Goal: Check status

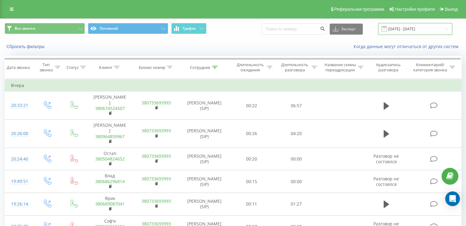
click at [402, 27] on input "[DATE] - [DATE]" at bounding box center [415, 29] width 74 height 12
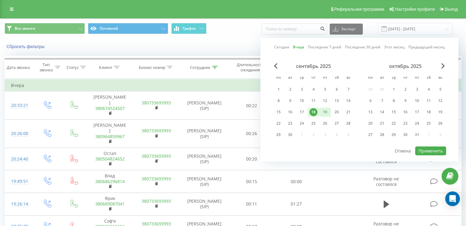
click at [324, 115] on div "19" at bounding box center [325, 111] width 12 height 9
click at [427, 147] on button "Применить" at bounding box center [430, 150] width 31 height 9
type input "[DATE] - [DATE]"
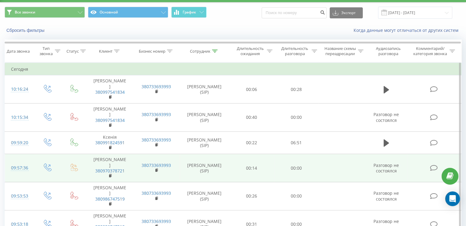
scroll to position [16, 0]
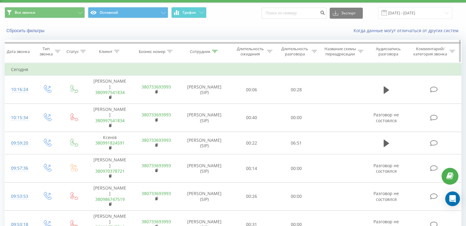
click at [216, 51] on icon at bounding box center [215, 51] width 6 height 3
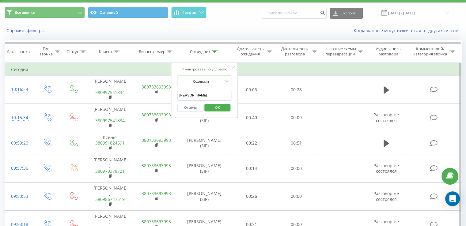
drag, startPoint x: 212, startPoint y: 96, endPoint x: 174, endPoint y: 91, distance: 38.3
click at [174, 91] on div "Фильтровать по условию Содержит [PERSON_NAME] Отмена OK" at bounding box center [204, 90] width 67 height 55
click at [228, 104] on button "OK" at bounding box center [217, 108] width 26 height 8
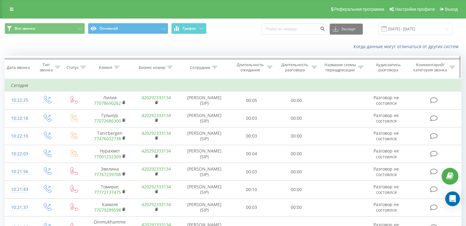
click at [215, 66] on icon at bounding box center [215, 67] width 6 height 3
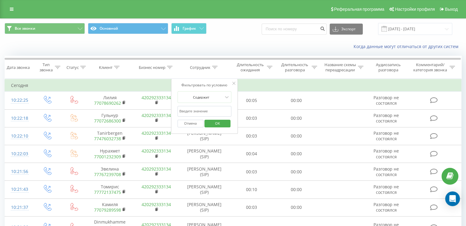
click at [243, 27] on div "Все звонки Основной График Экспорт .csv .xls .xlsx [DATE] - [DATE]" at bounding box center [233, 29] width 457 height 12
click at [224, 120] on span "OK" at bounding box center [217, 122] width 17 height 9
